Goal: Task Accomplishment & Management: Manage account settings

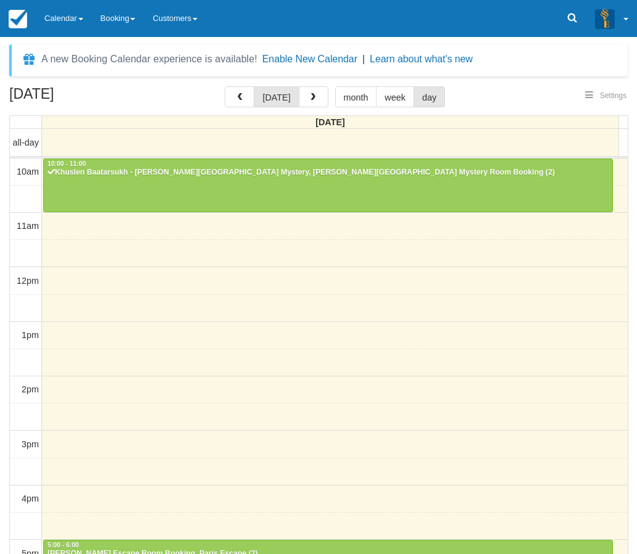
select select
click at [65, 15] on link "Calendar" at bounding box center [64, 18] width 56 height 37
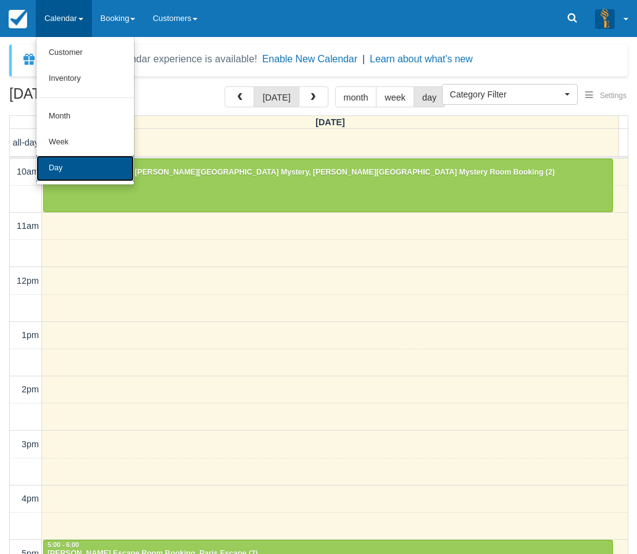
click at [70, 164] on link "Day" at bounding box center [85, 169] width 98 height 26
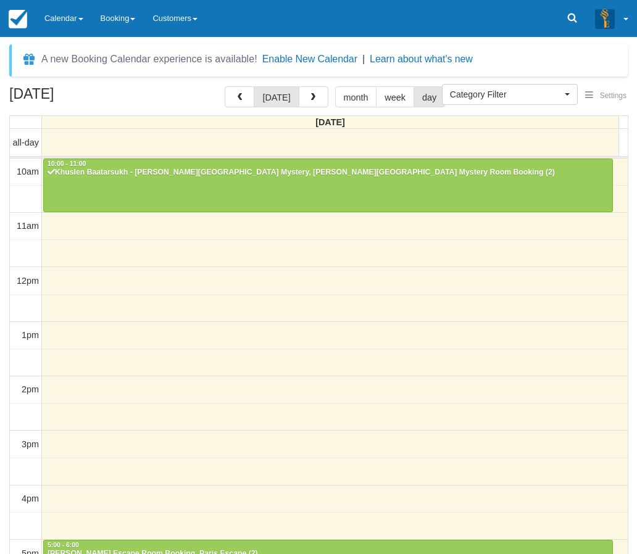
select select
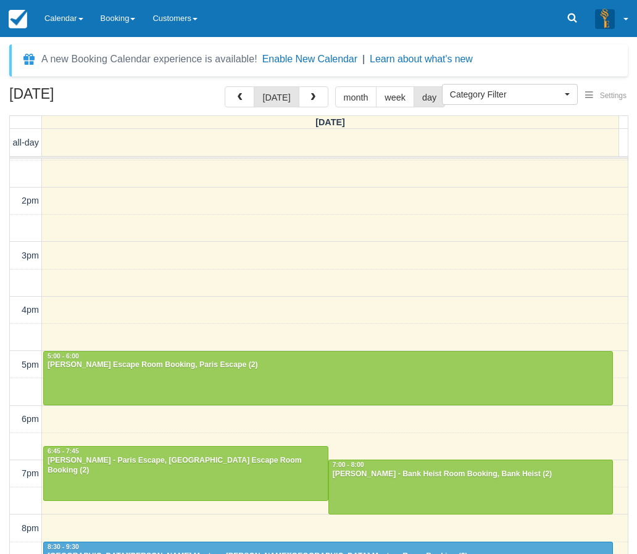
scroll to position [249, 0]
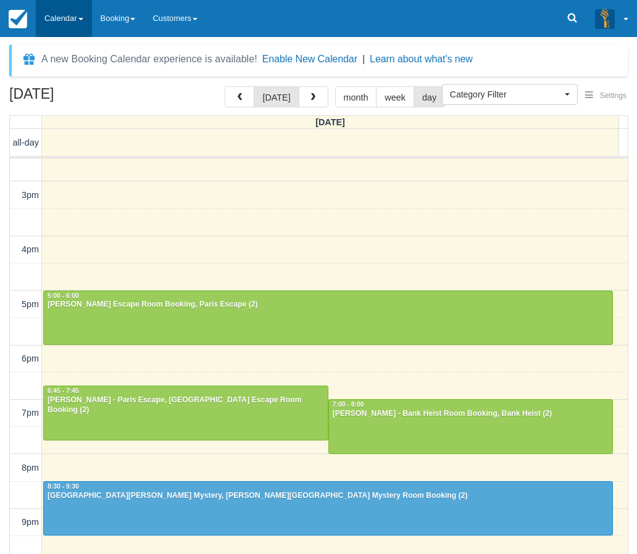
click at [67, 23] on link "Calendar" at bounding box center [64, 18] width 56 height 37
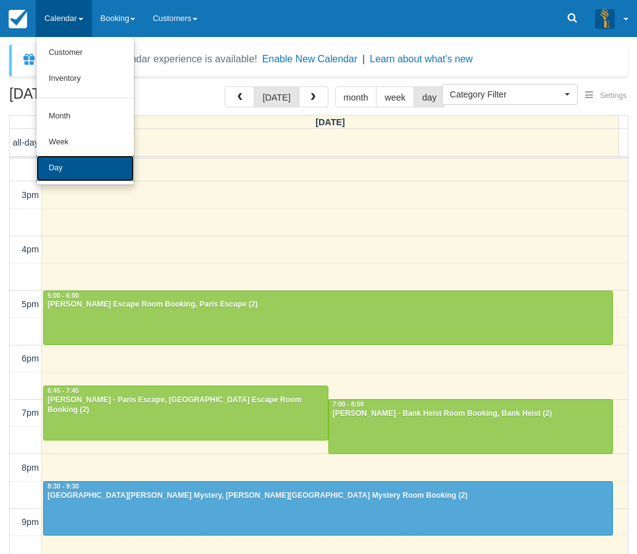
click at [78, 168] on link "Day" at bounding box center [85, 169] width 98 height 26
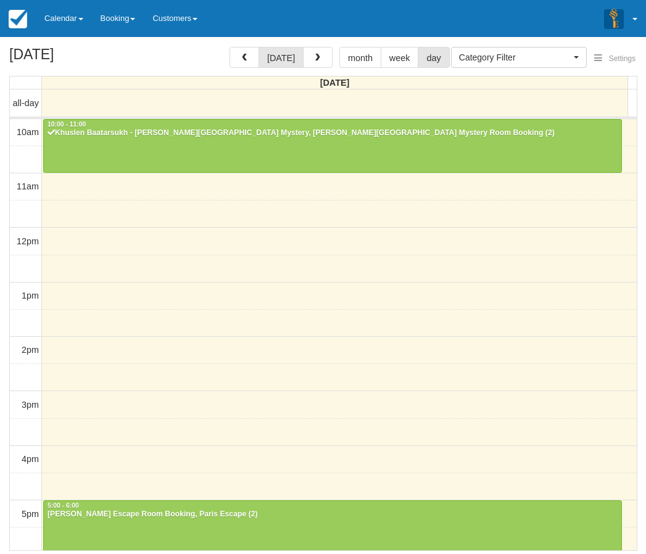
select select
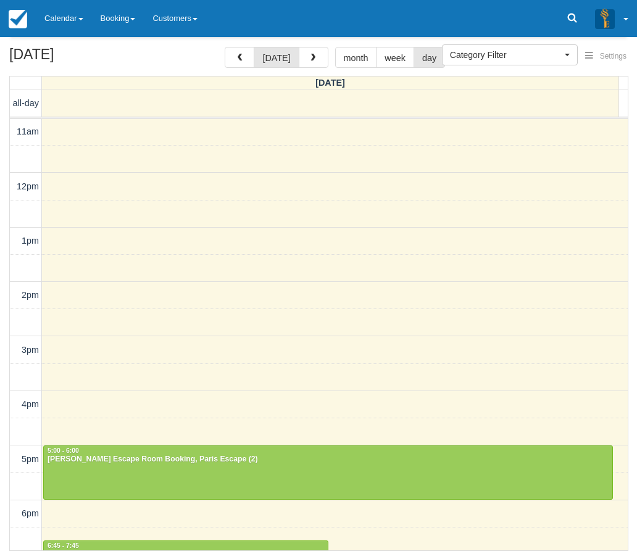
scroll to position [249, 0]
